Goal: Task Accomplishment & Management: Use online tool/utility

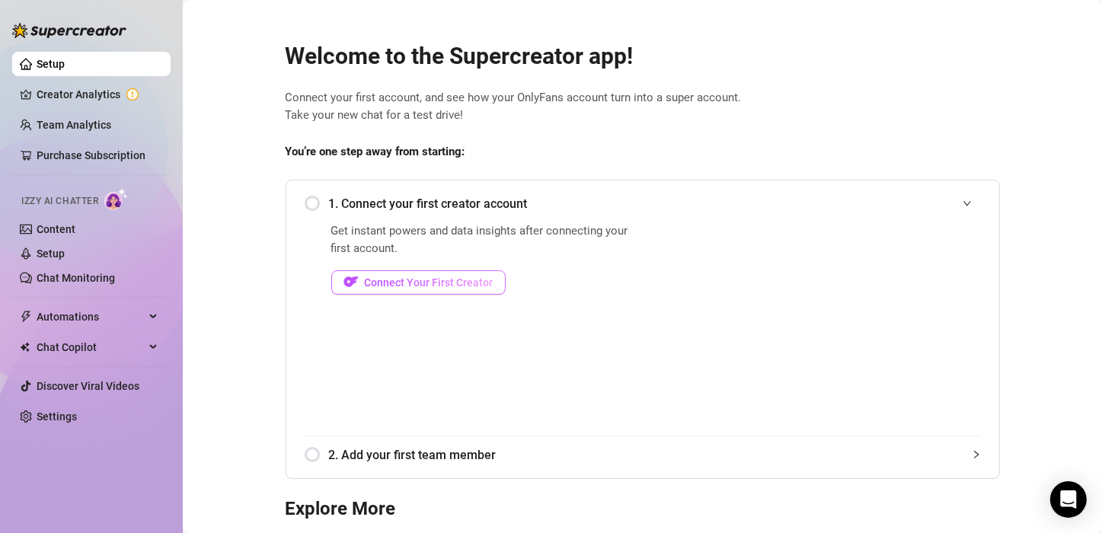
click at [421, 273] on button "Connect Your First Creator" at bounding box center [418, 282] width 174 height 24
click at [314, 202] on div "1. Connect your first creator account" at bounding box center [643, 203] width 676 height 37
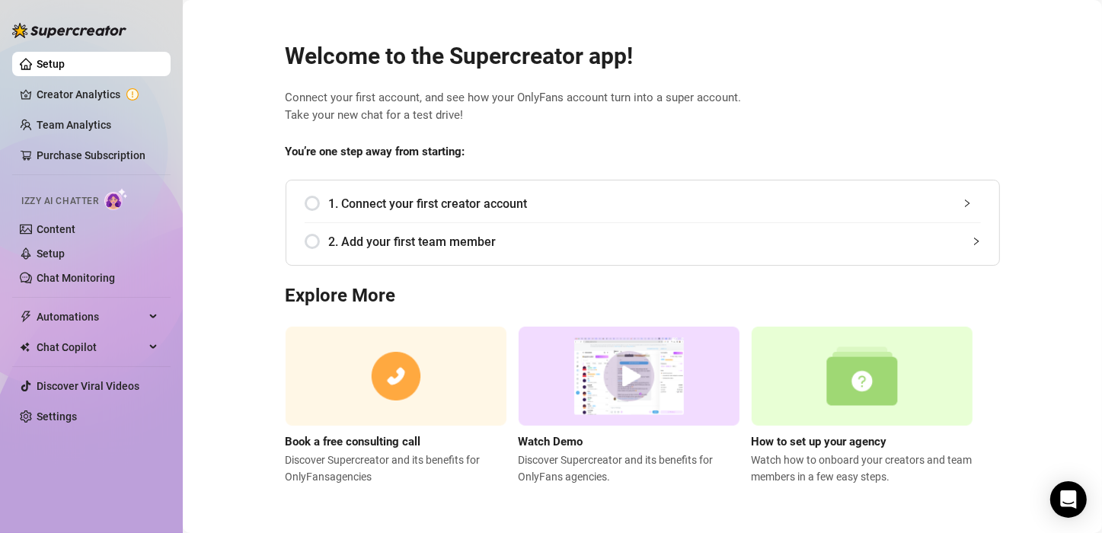
click at [318, 199] on div "1. Connect your first creator account" at bounding box center [643, 203] width 676 height 37
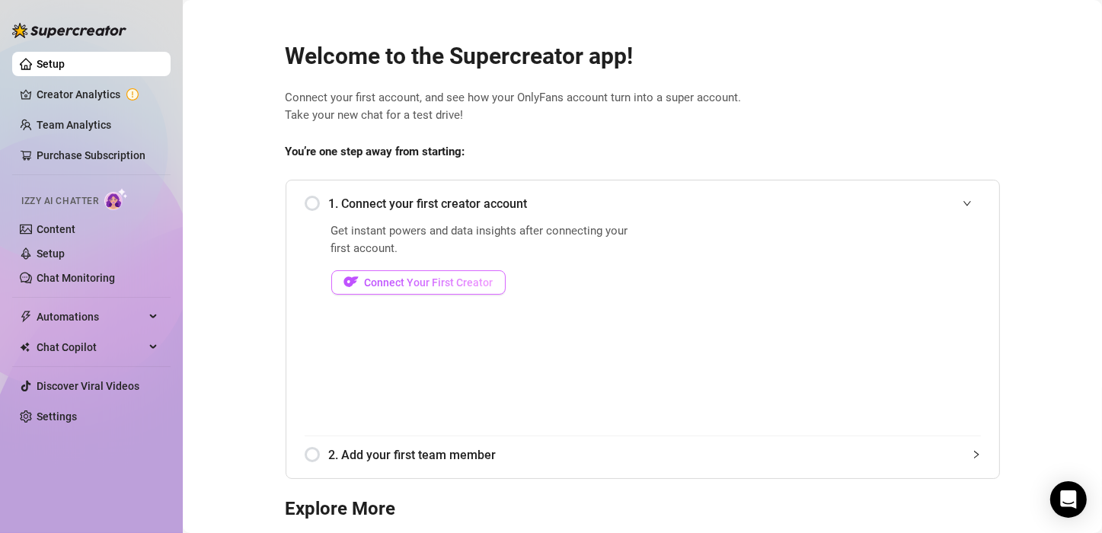
click at [392, 284] on span "Connect Your First Creator" at bounding box center [429, 282] width 129 height 12
click at [392, 282] on span "Connect Your First Creator" at bounding box center [429, 282] width 129 height 12
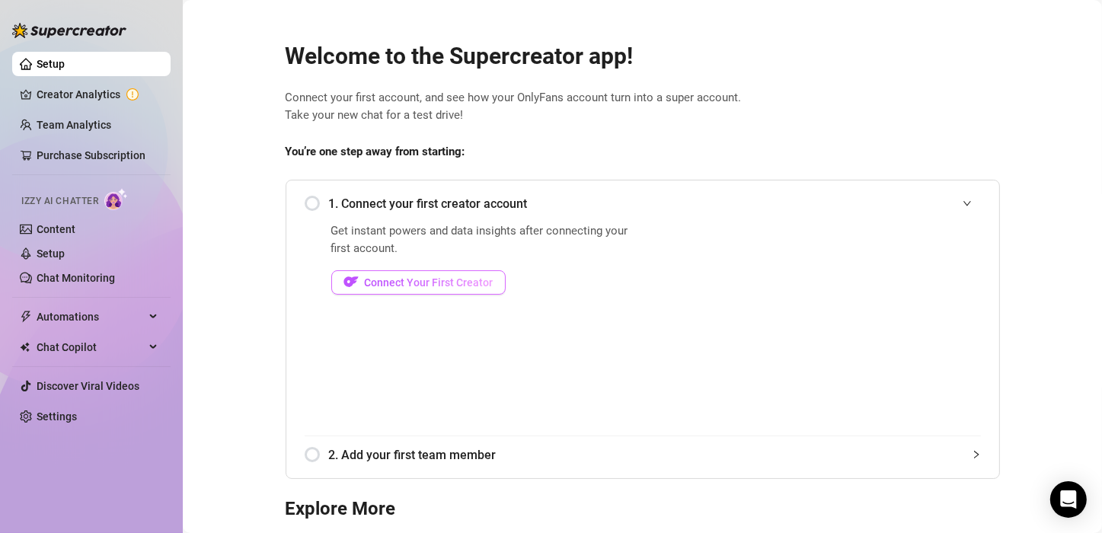
click at [392, 282] on span "Connect Your First Creator" at bounding box center [429, 282] width 129 height 12
click at [104, 97] on link "Creator Analytics" at bounding box center [98, 94] width 122 height 24
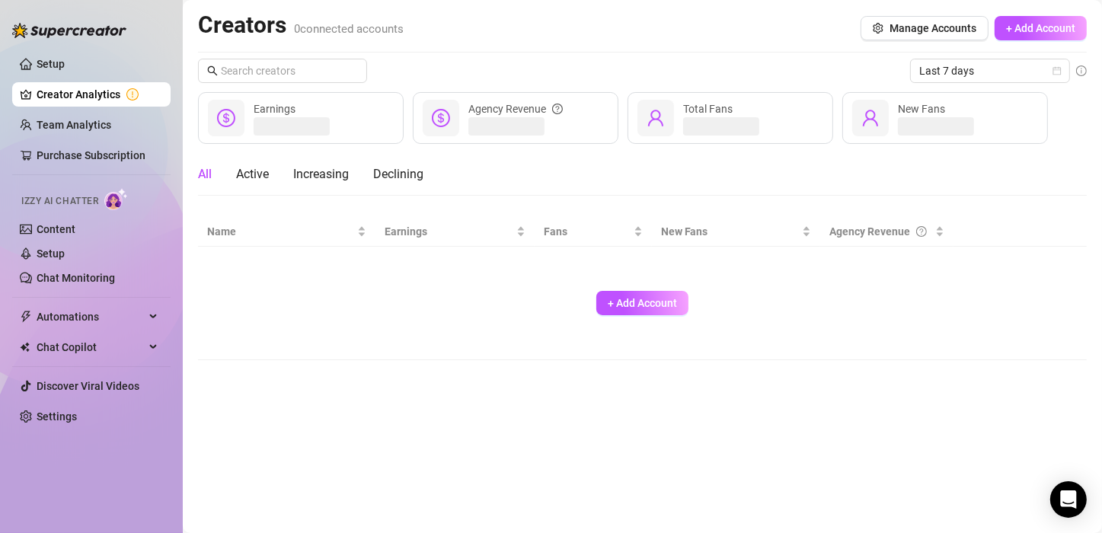
click at [104, 96] on link "Creator Analytics" at bounding box center [98, 94] width 122 height 24
